Goal: Browse casually

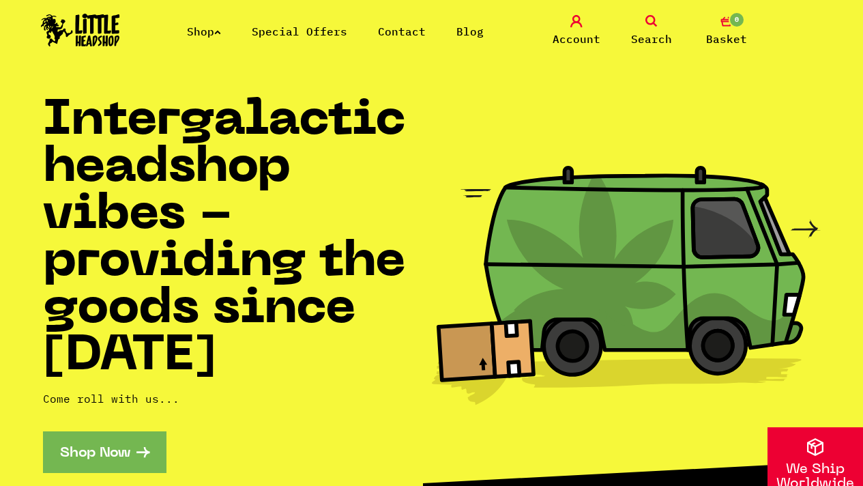
click at [399, 54] on div "Shop Special Offers Contact Blog Account Search 0 Basket" at bounding box center [431, 31] width 863 height 62
click at [221, 29] on icon at bounding box center [217, 31] width 7 height 5
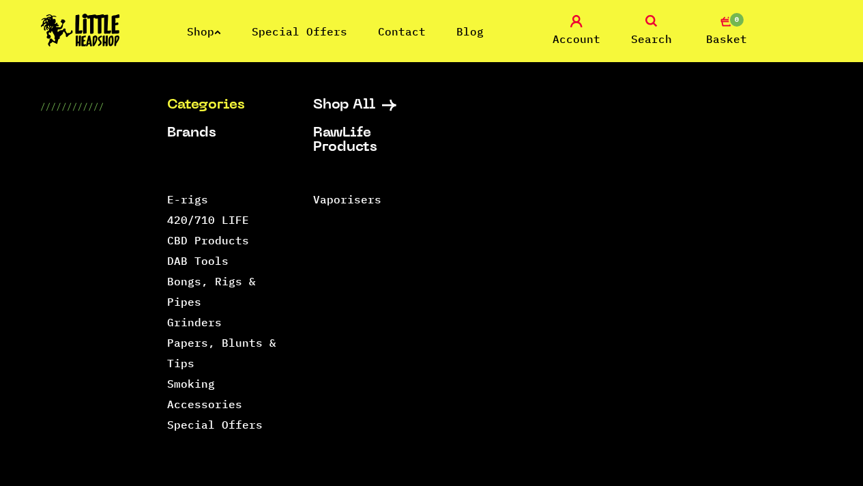
click at [221, 32] on icon at bounding box center [217, 31] width 7 height 5
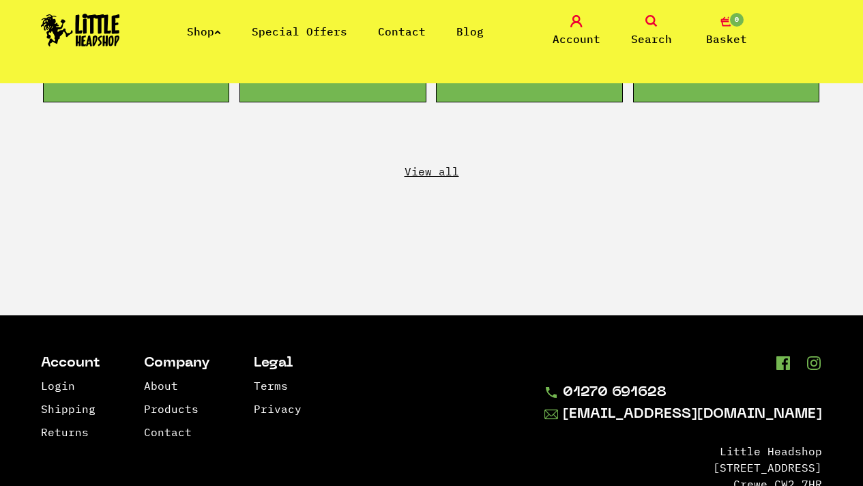
scroll to position [2615, 0]
